Goal: Task Accomplishment & Management: Complete application form

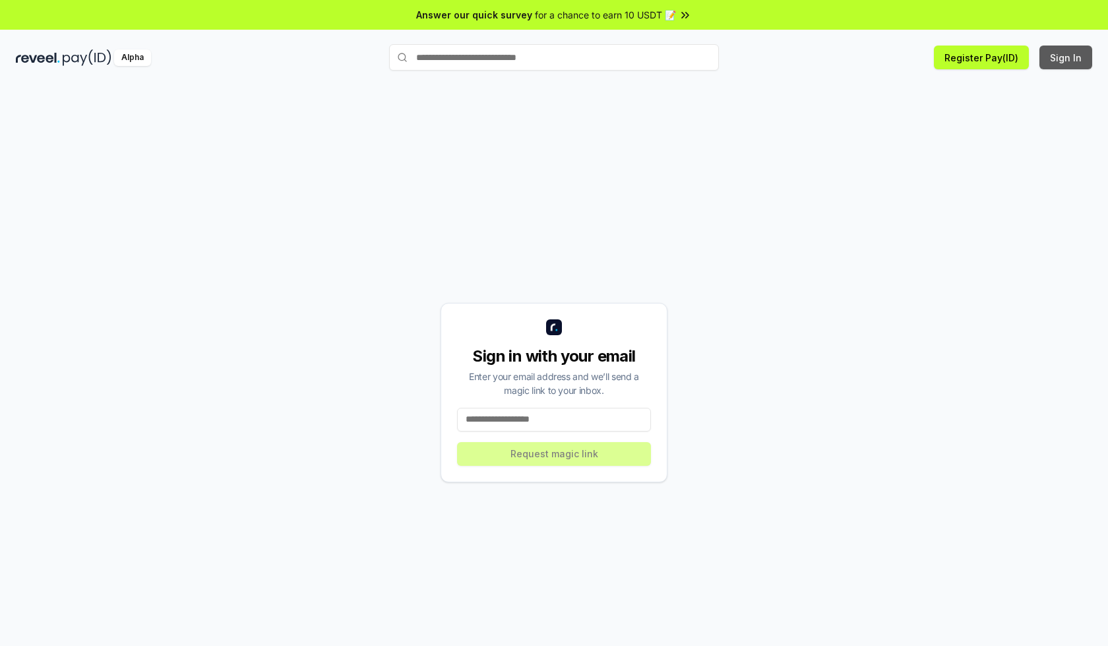
click at [1066, 57] on button "Sign In" at bounding box center [1065, 57] width 53 height 24
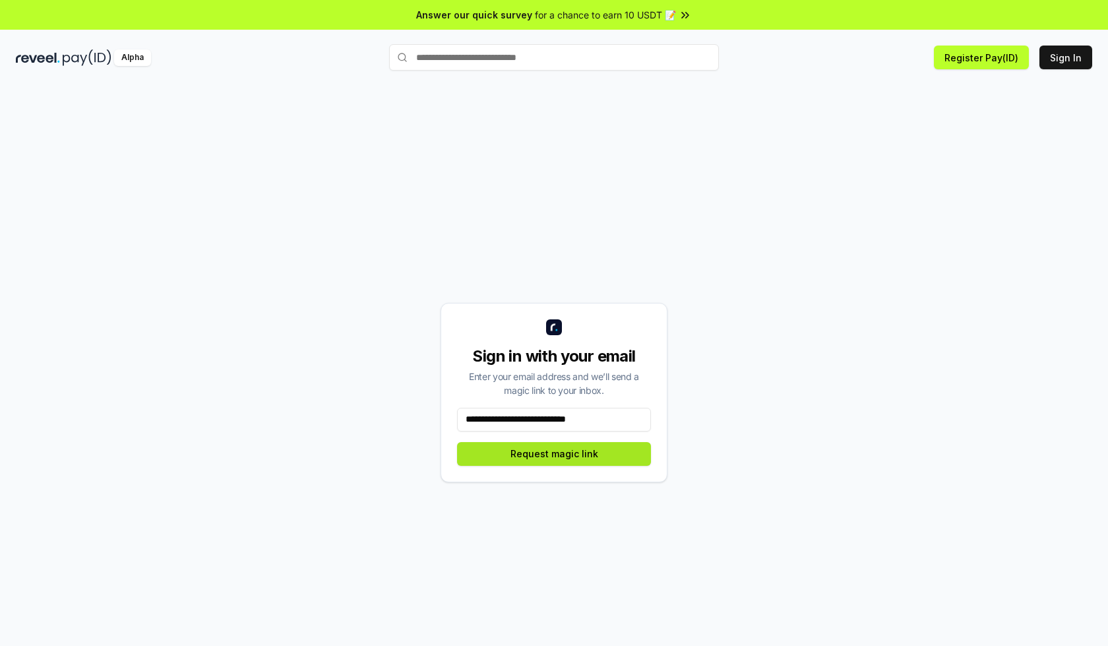
type input "**********"
click at [554, 453] on button "Request magic link" at bounding box center [554, 454] width 194 height 24
